Goal: Information Seeking & Learning: Learn about a topic

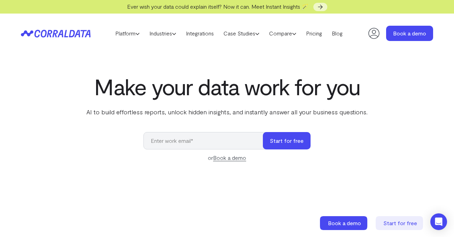
click at [55, 34] on icon at bounding box center [51, 34] width 34 height 8
click at [322, 33] on link "Pricing" at bounding box center [314, 33] width 26 height 10
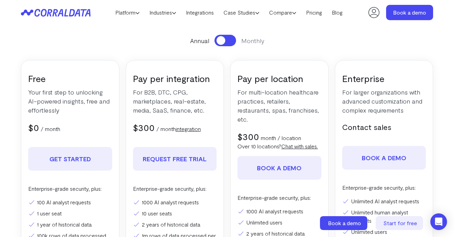
scroll to position [90, 0]
click at [234, 41] on button at bounding box center [225, 40] width 22 height 11
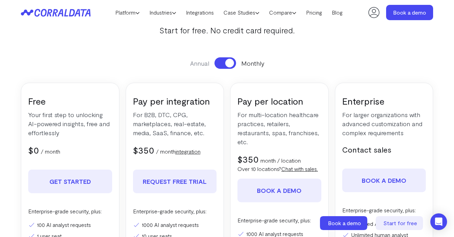
scroll to position [0, 0]
